Goal: Ask a question

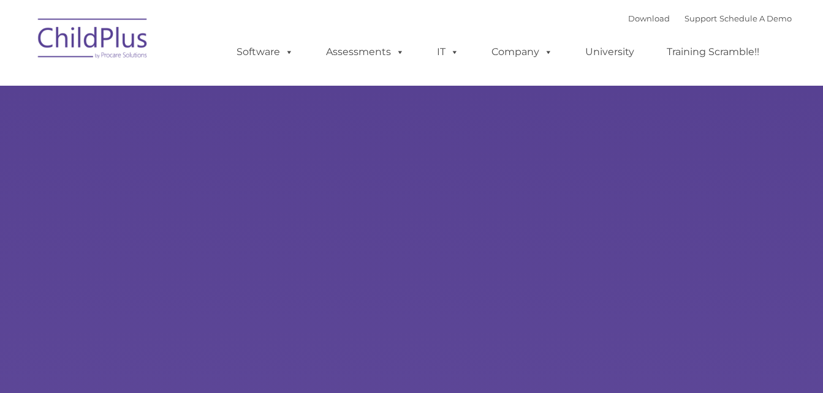
type input ""
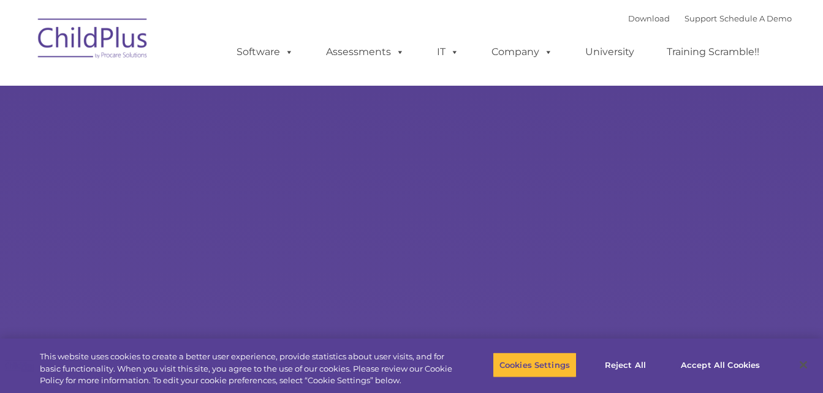
select select "MEDIUM"
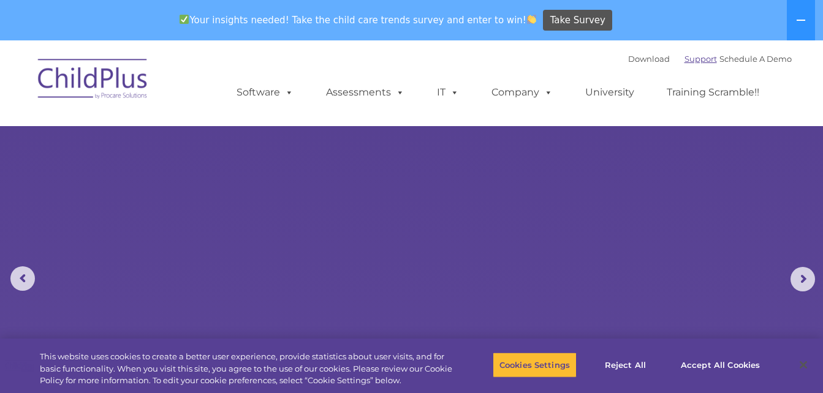
click at [686, 55] on link "Support" at bounding box center [701, 59] width 32 height 10
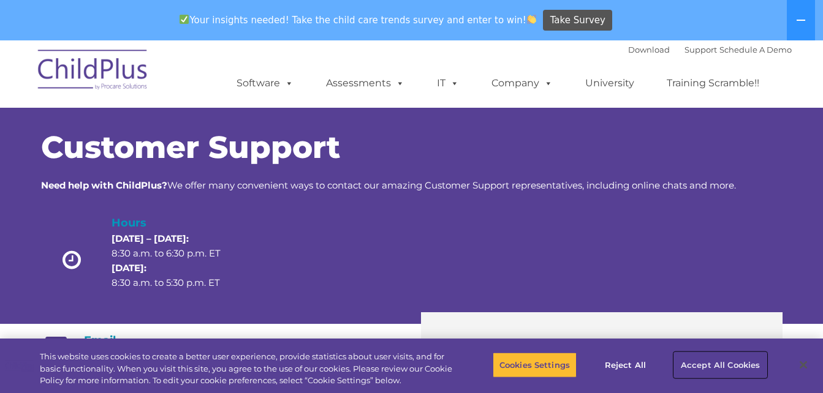
click at [731, 367] on button "Accept All Cookies" at bounding box center [720, 365] width 93 height 26
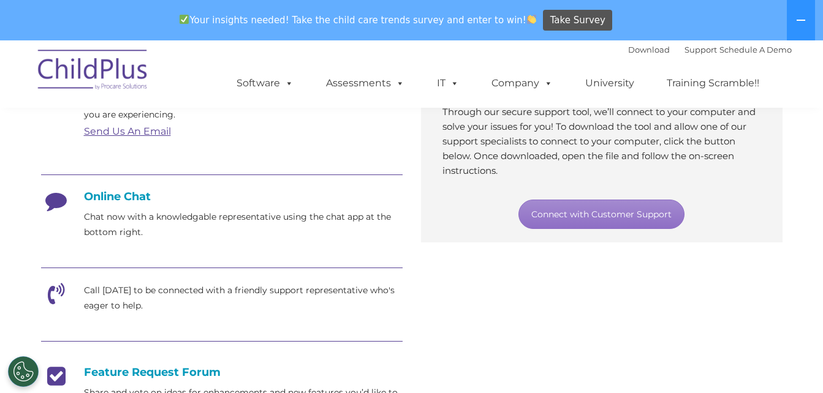
scroll to position [270, 0]
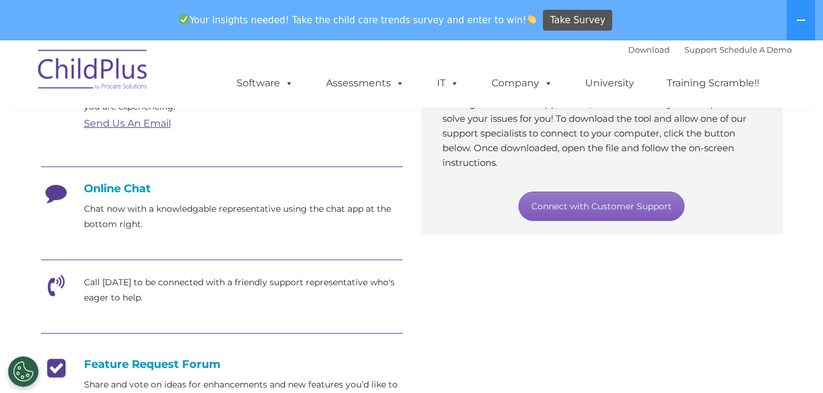
click at [601, 208] on link "Connect with Customer Support" at bounding box center [602, 206] width 166 height 29
